Goal: Information Seeking & Learning: Understand process/instructions

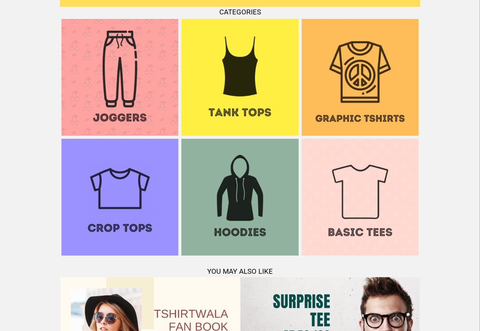
scroll to position [732, 0]
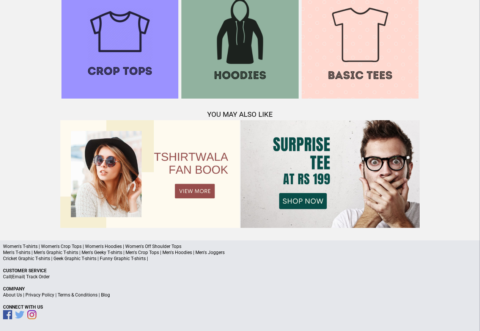
click at [82, 295] on link "Terms & Conditions" at bounding box center [78, 294] width 40 height 5
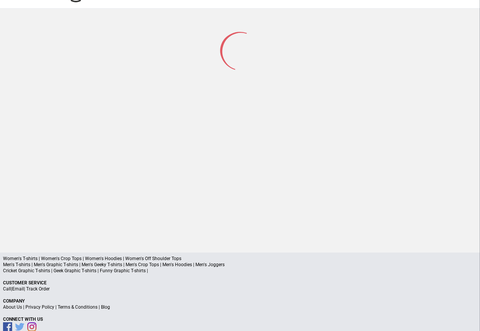
scroll to position [36, 0]
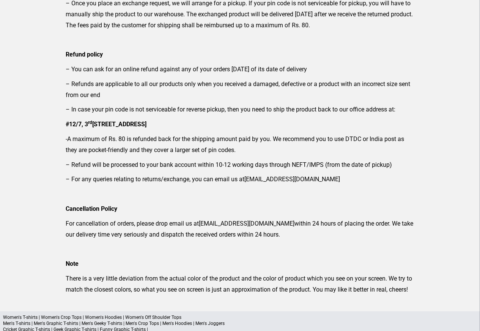
scroll to position [73, 0]
